Goal: Obtain resource: Obtain resource

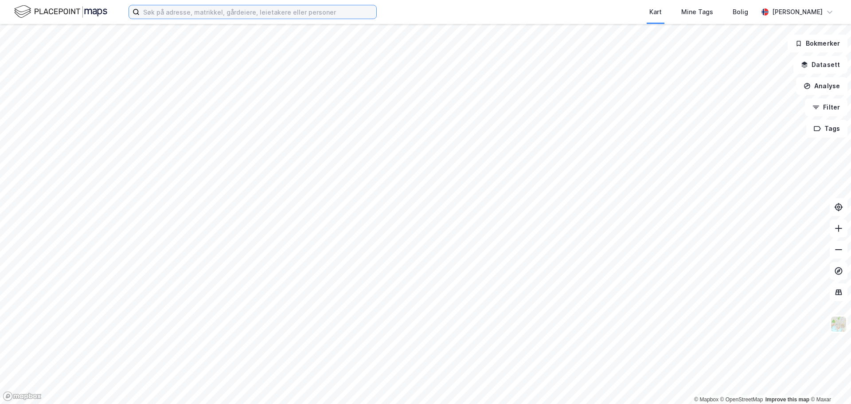
click at [243, 14] on input at bounding box center [258, 11] width 237 height 13
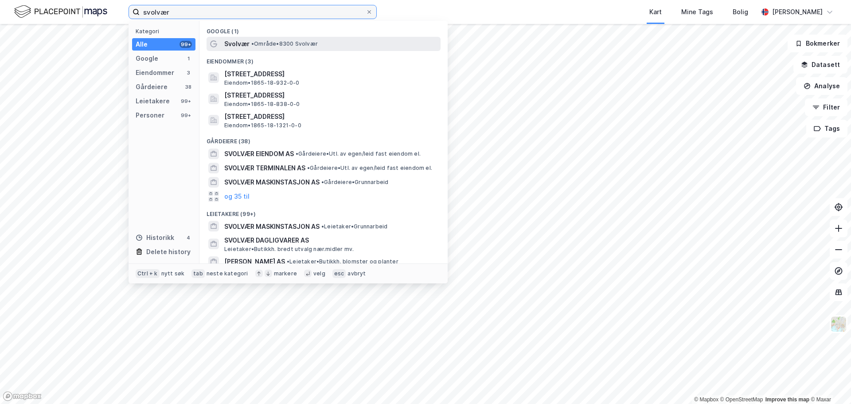
type input "svolvær"
click at [240, 43] on span "Svolvær" at bounding box center [236, 44] width 25 height 11
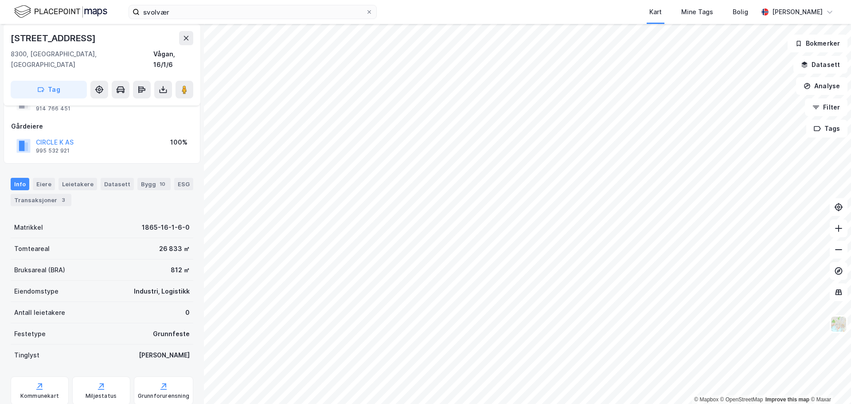
scroll to position [158, 0]
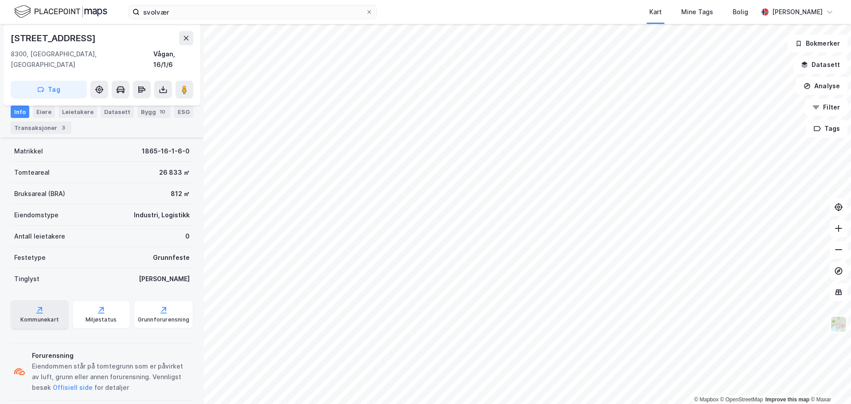
click at [38, 316] on div "Kommunekart" at bounding box center [39, 319] width 39 height 7
click at [163, 86] on icon at bounding box center [163, 88] width 1 height 5
click at [122, 104] on div "Last ned grunnbok" at bounding box center [119, 107] width 51 height 7
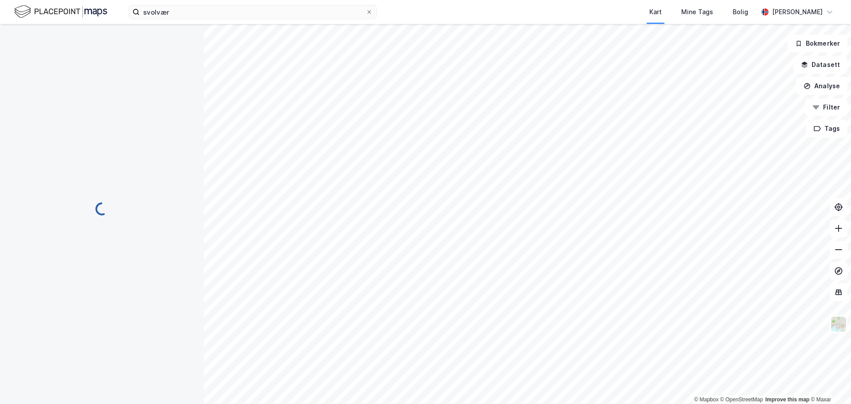
scroll to position [0, 0]
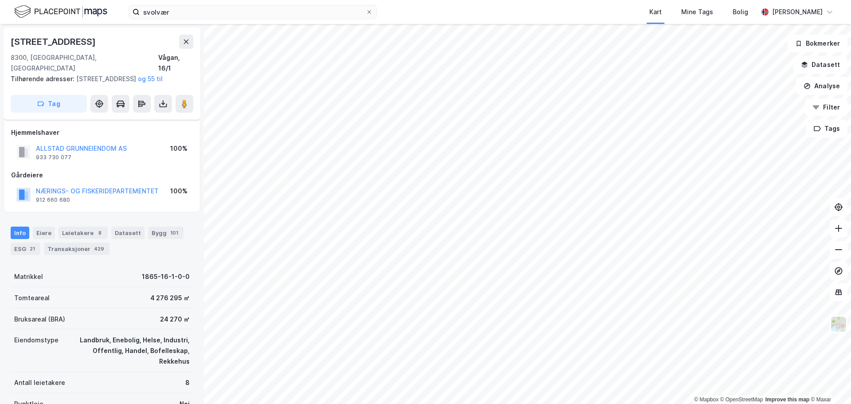
scroll to position [158, 0]
